Goal: Task Accomplishment & Management: Manage account settings

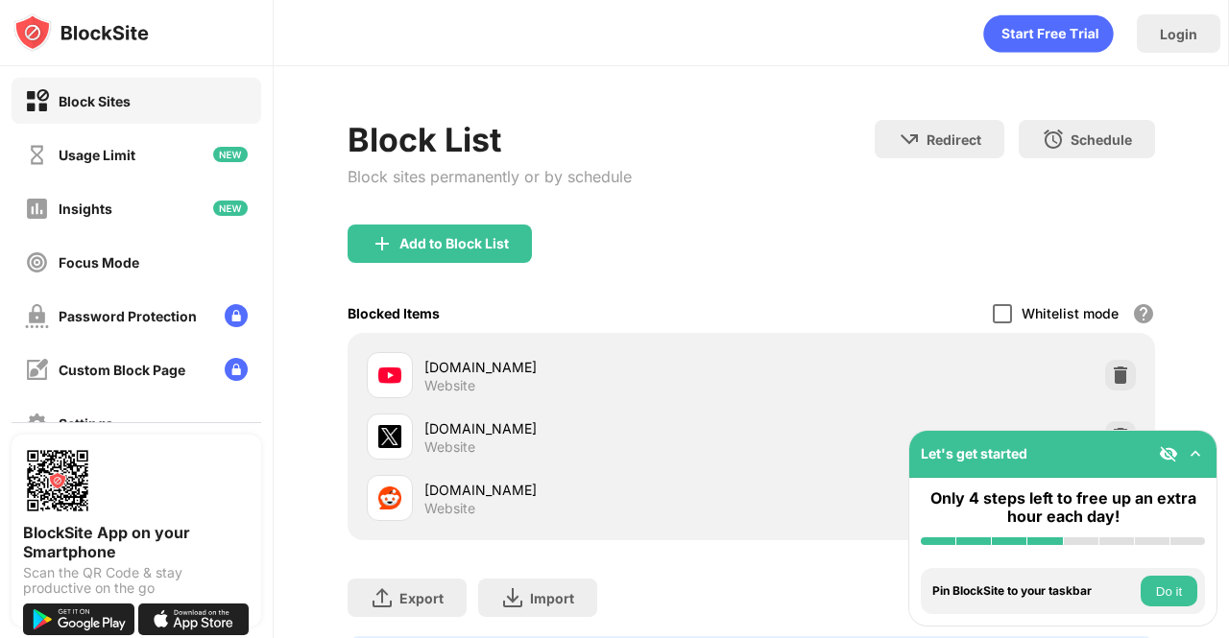
click at [993, 308] on div at bounding box center [1002, 313] width 19 height 19
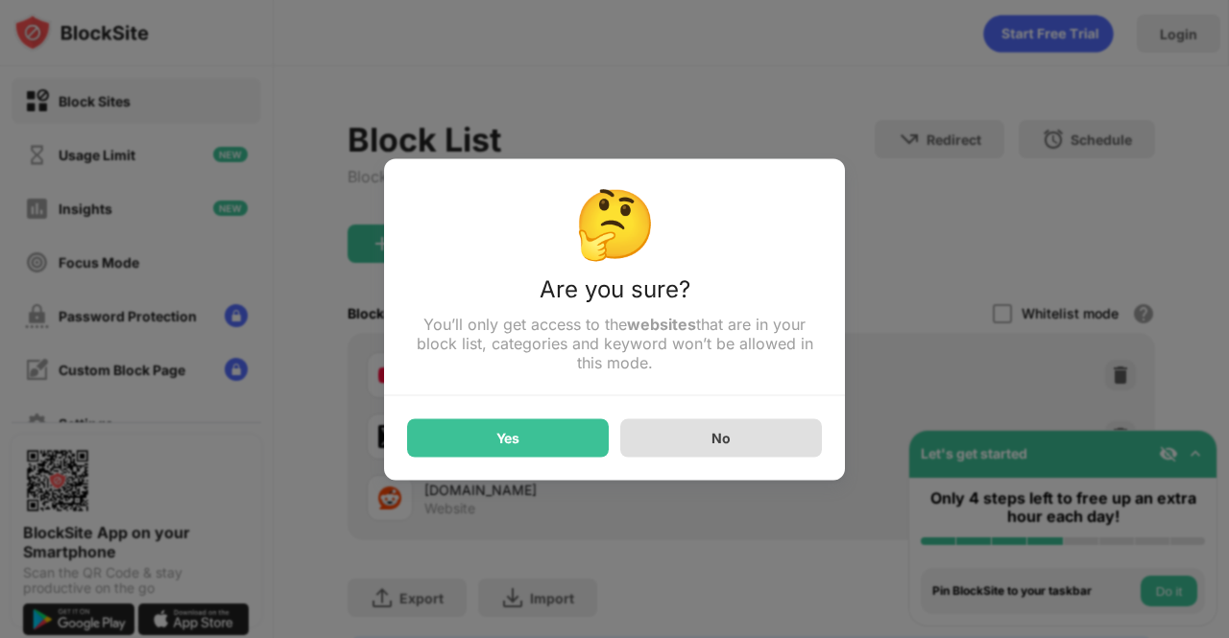
click at [790, 444] on div "No" at bounding box center [721, 438] width 202 height 38
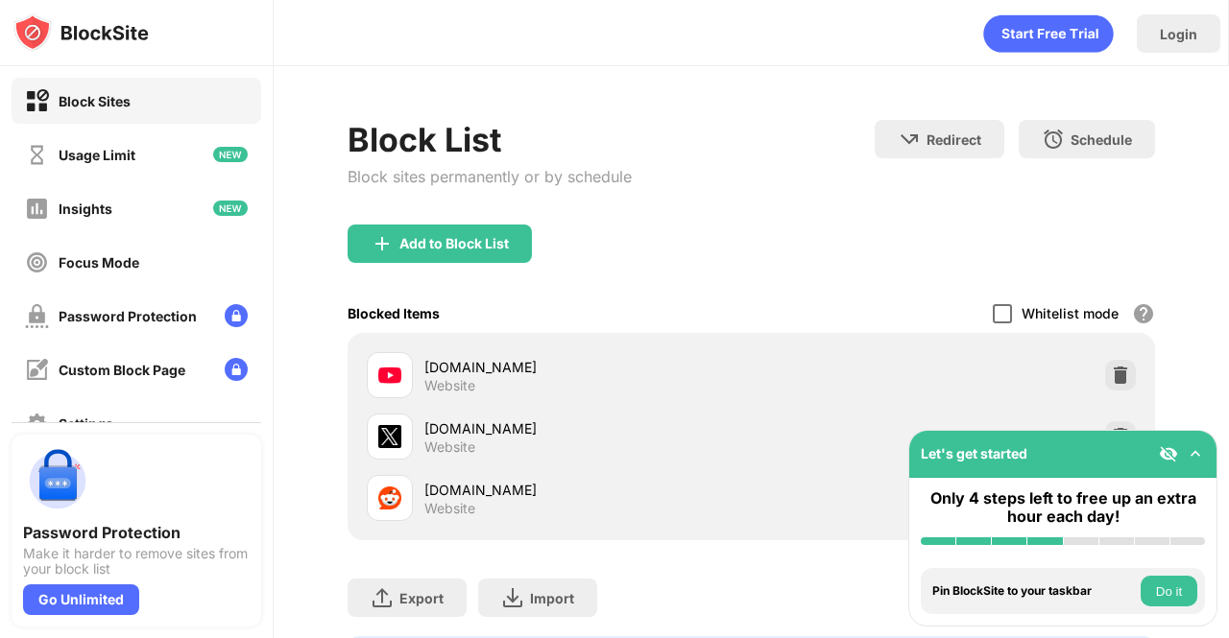
click at [993, 317] on div at bounding box center [1002, 313] width 19 height 19
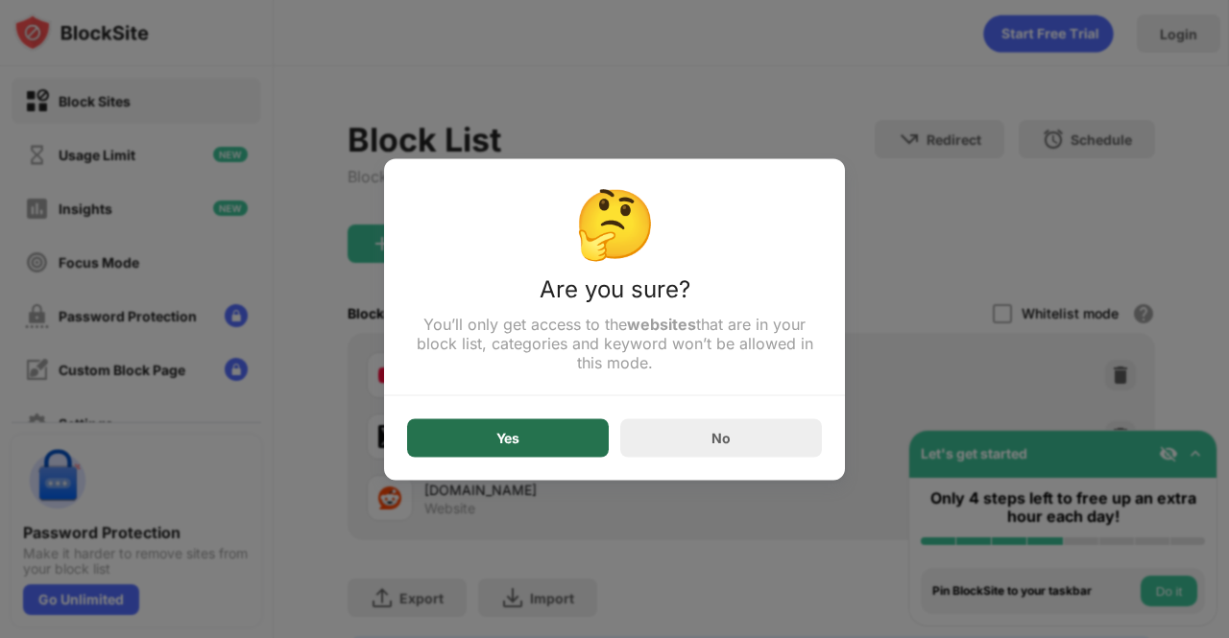
click at [567, 453] on div "Yes" at bounding box center [508, 438] width 202 height 38
